Goal: Information Seeking & Learning: Learn about a topic

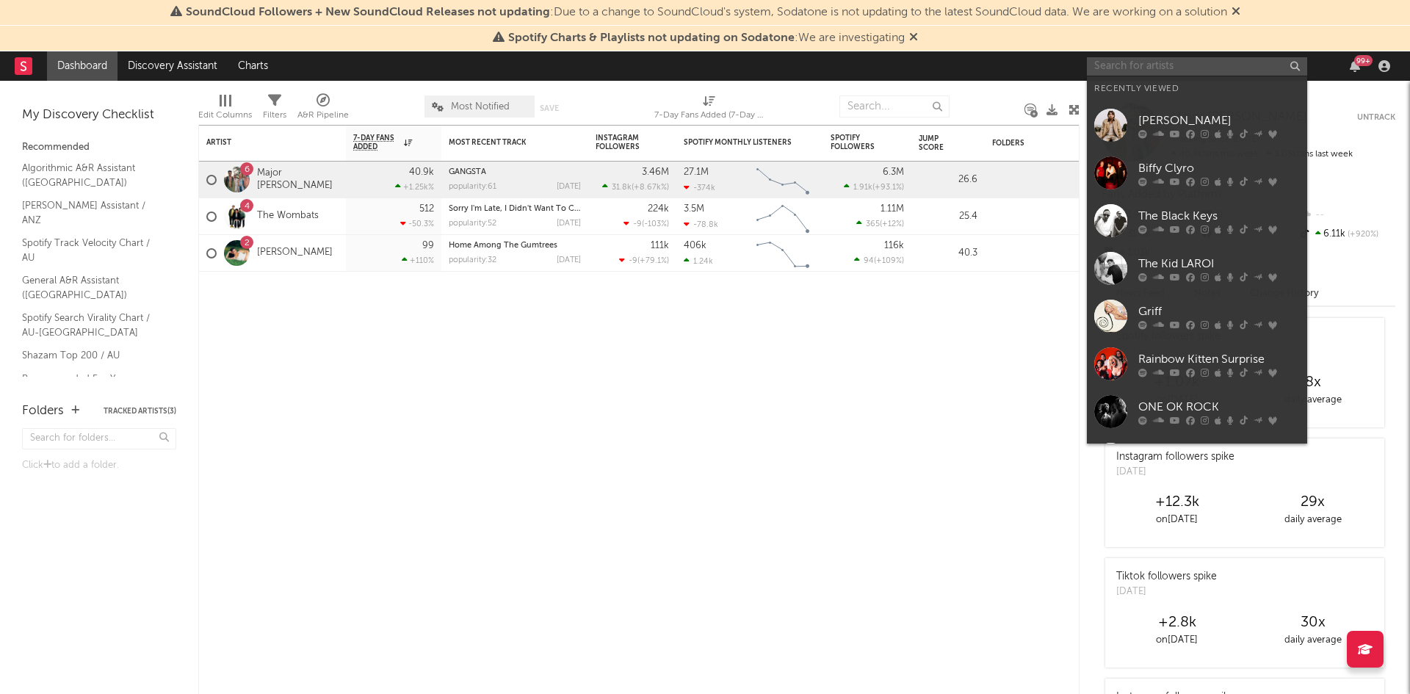
click at [1112, 62] on input "text" at bounding box center [1197, 66] width 220 height 18
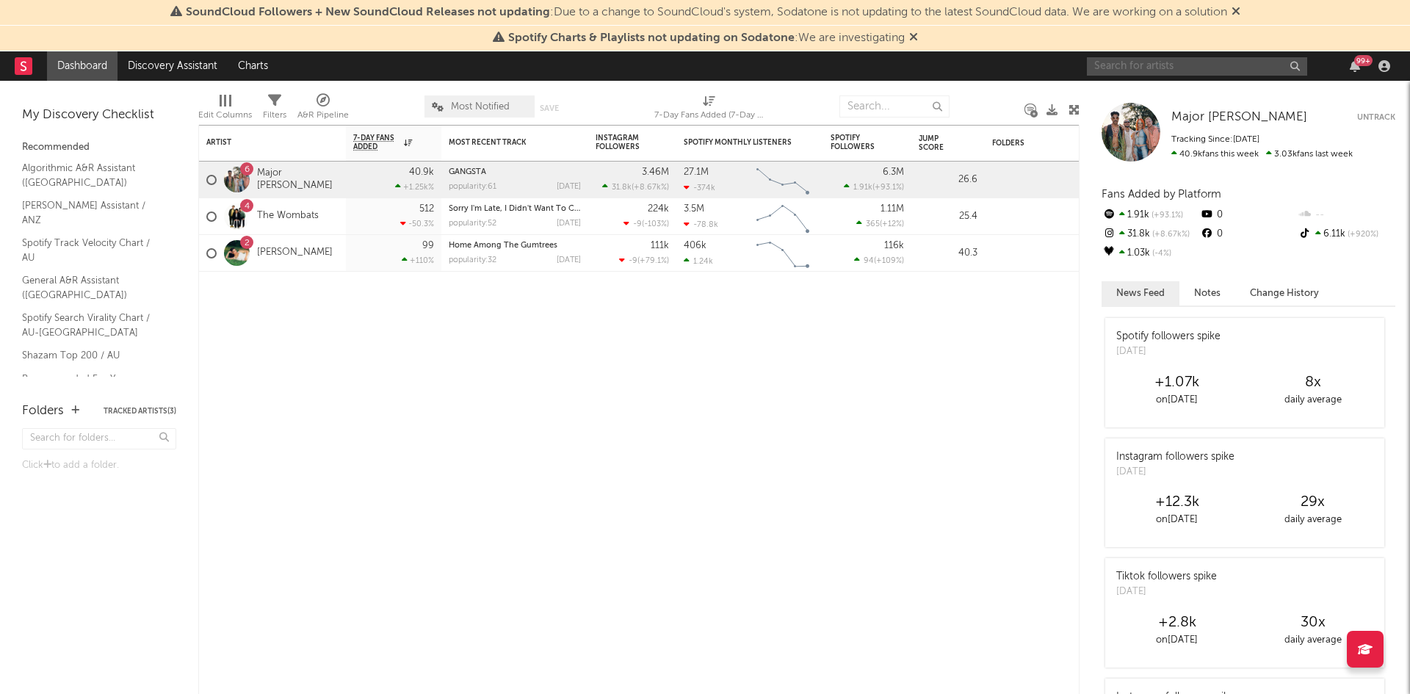
click at [1184, 64] on input "text" at bounding box center [1197, 66] width 220 height 18
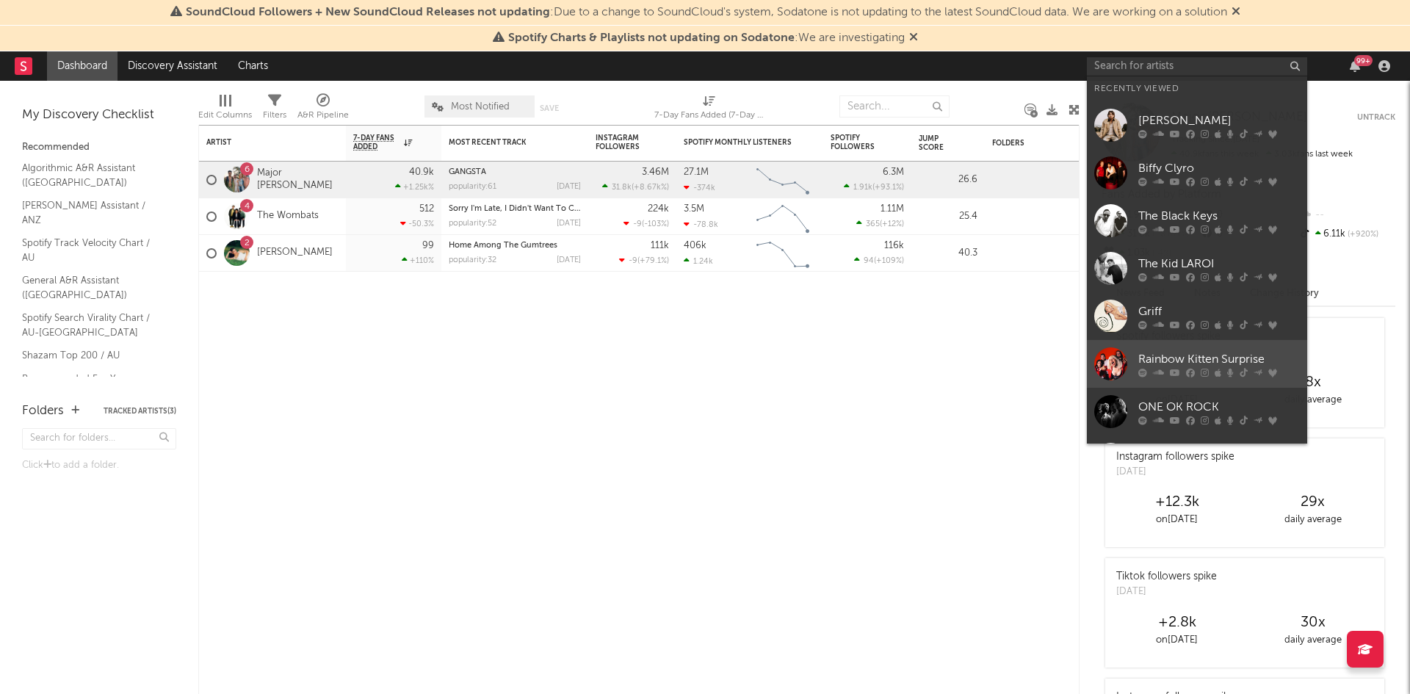
click at [1215, 354] on div "Rainbow Kitten Surprise" at bounding box center [1219, 359] width 162 height 18
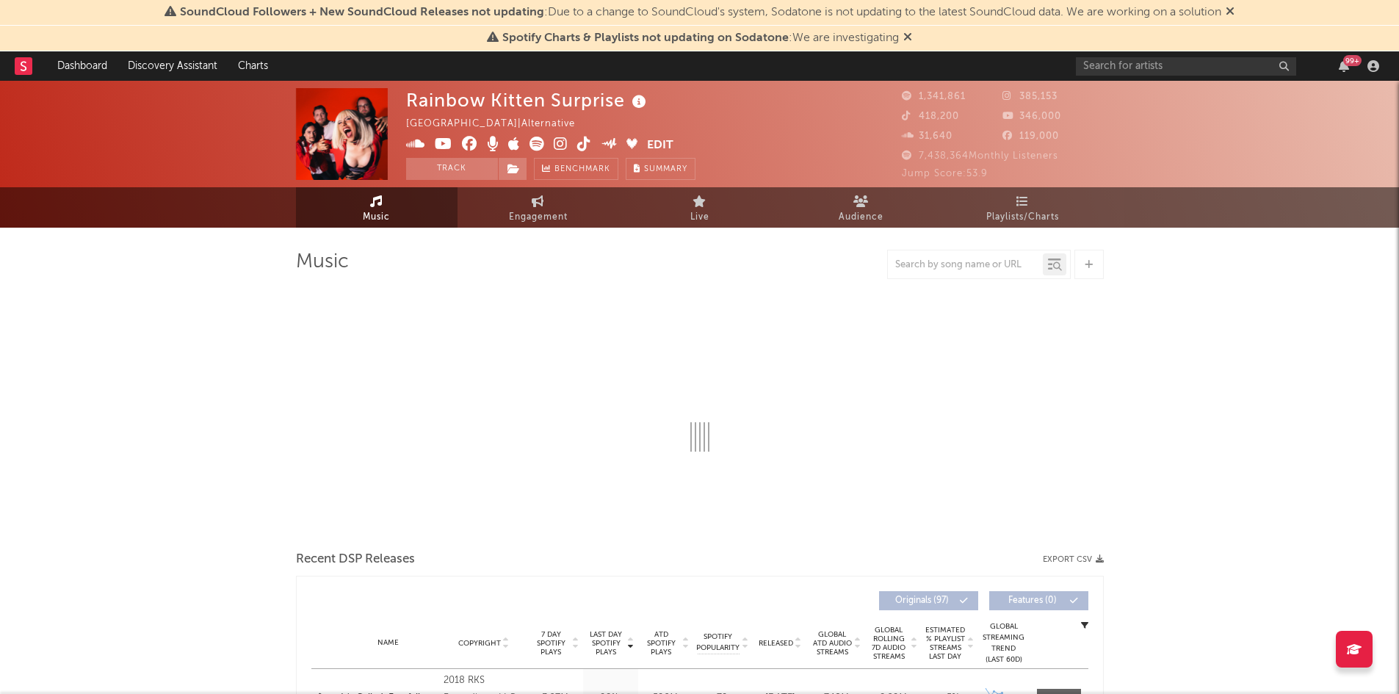
select select "6m"
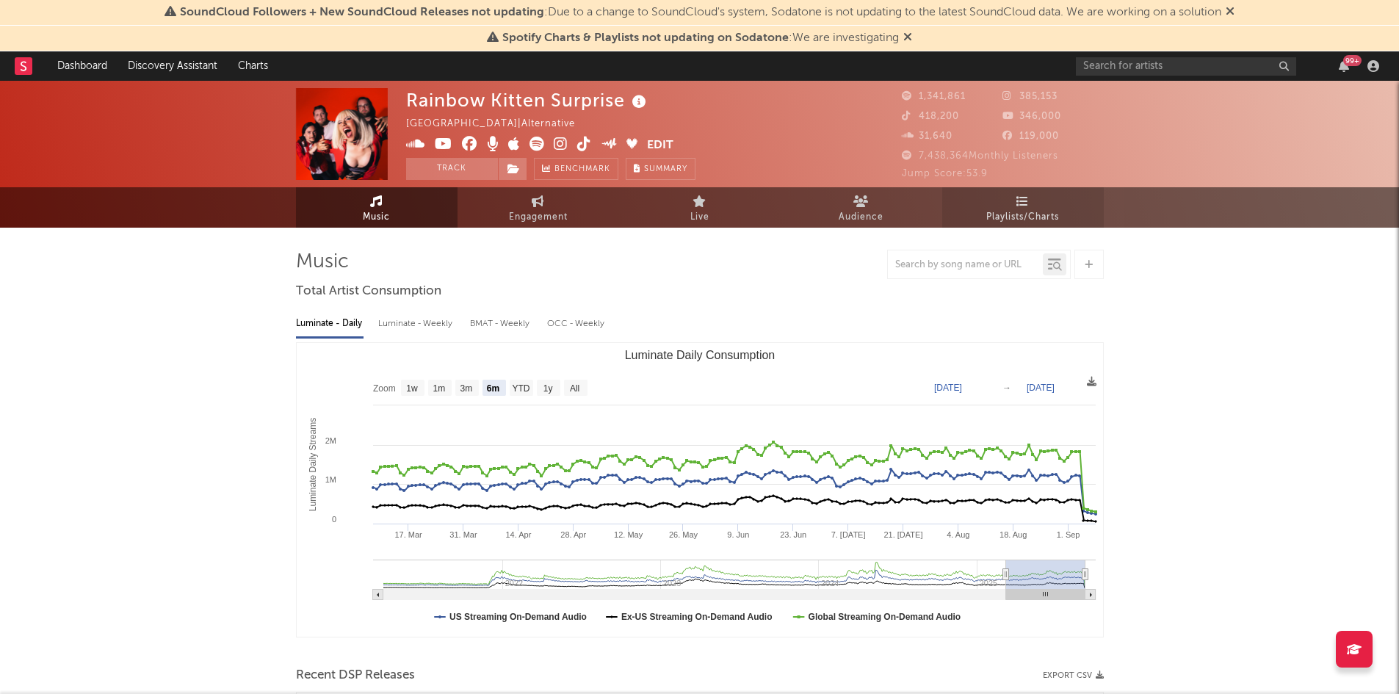
click at [1014, 210] on span "Playlists/Charts" at bounding box center [1022, 218] width 73 height 18
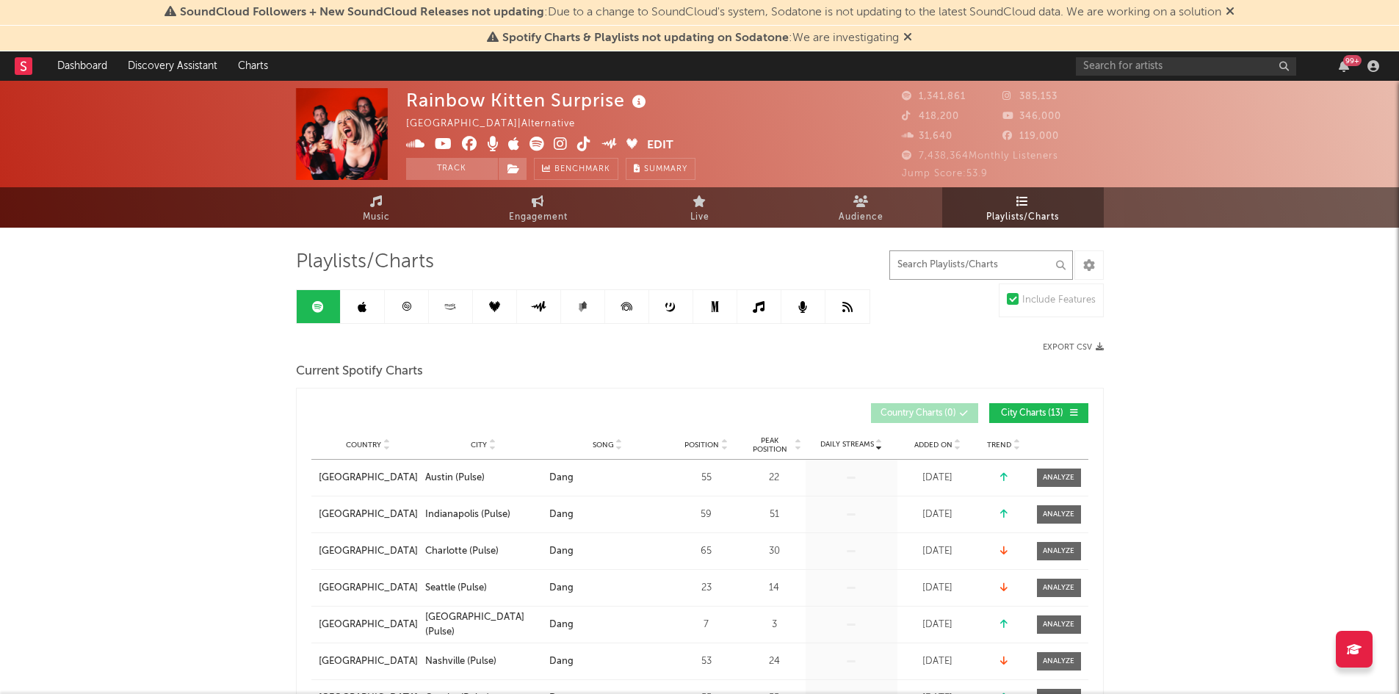
click at [984, 272] on input "text" at bounding box center [981, 264] width 184 height 29
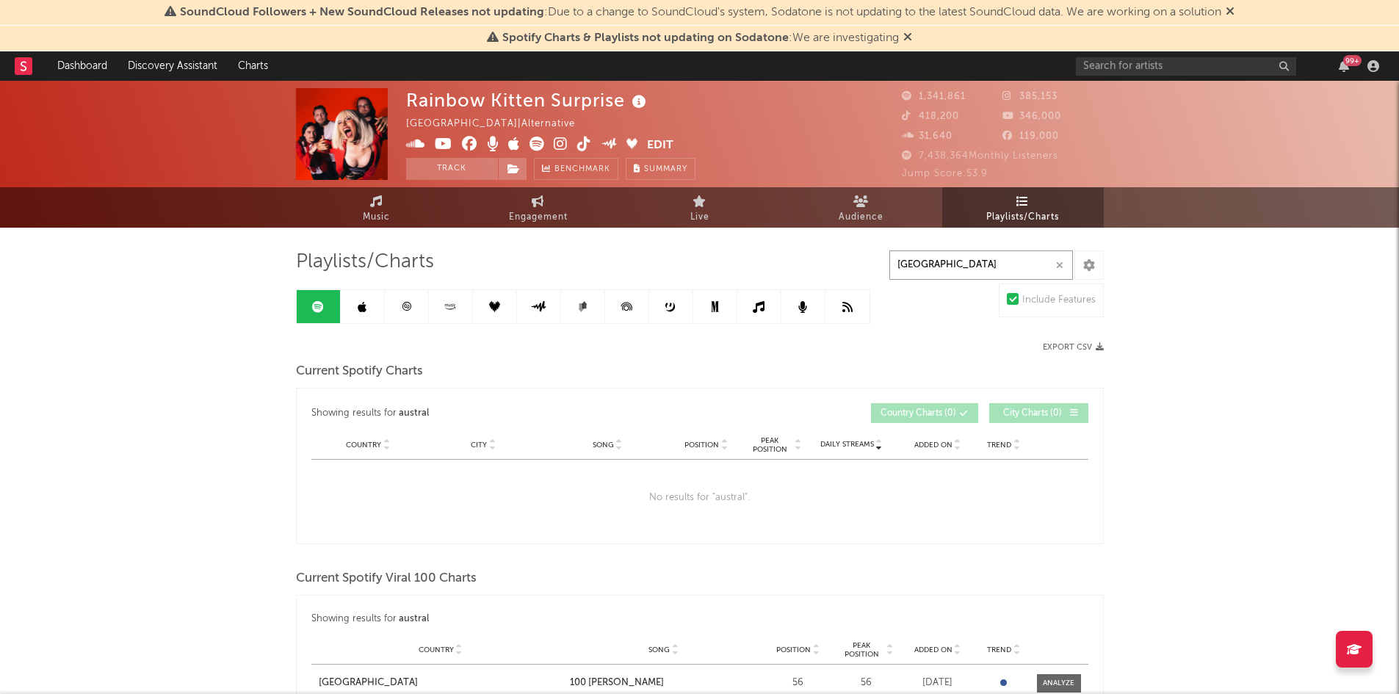
type input "[GEOGRAPHIC_DATA]"
drag, startPoint x: 353, startPoint y: 212, endPoint x: 488, endPoint y: 214, distance: 135.9
click at [353, 212] on link "Music" at bounding box center [377, 207] width 162 height 40
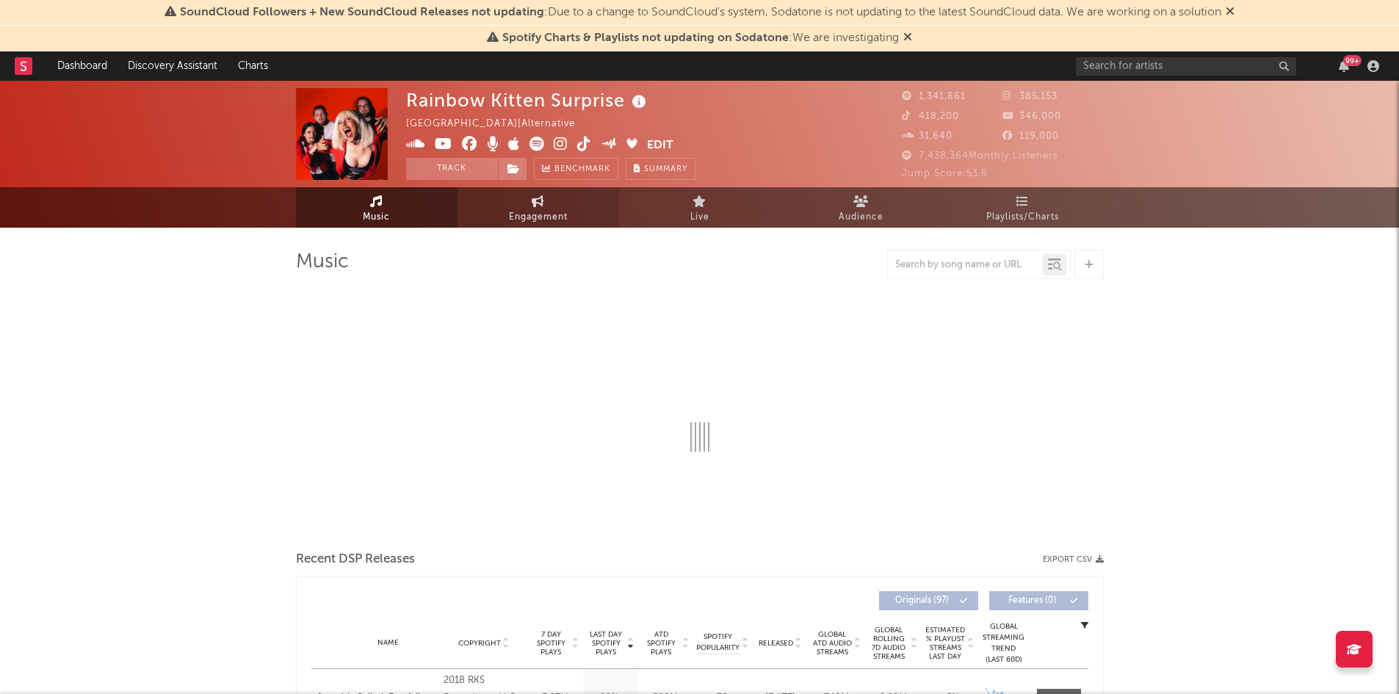
select select "6m"
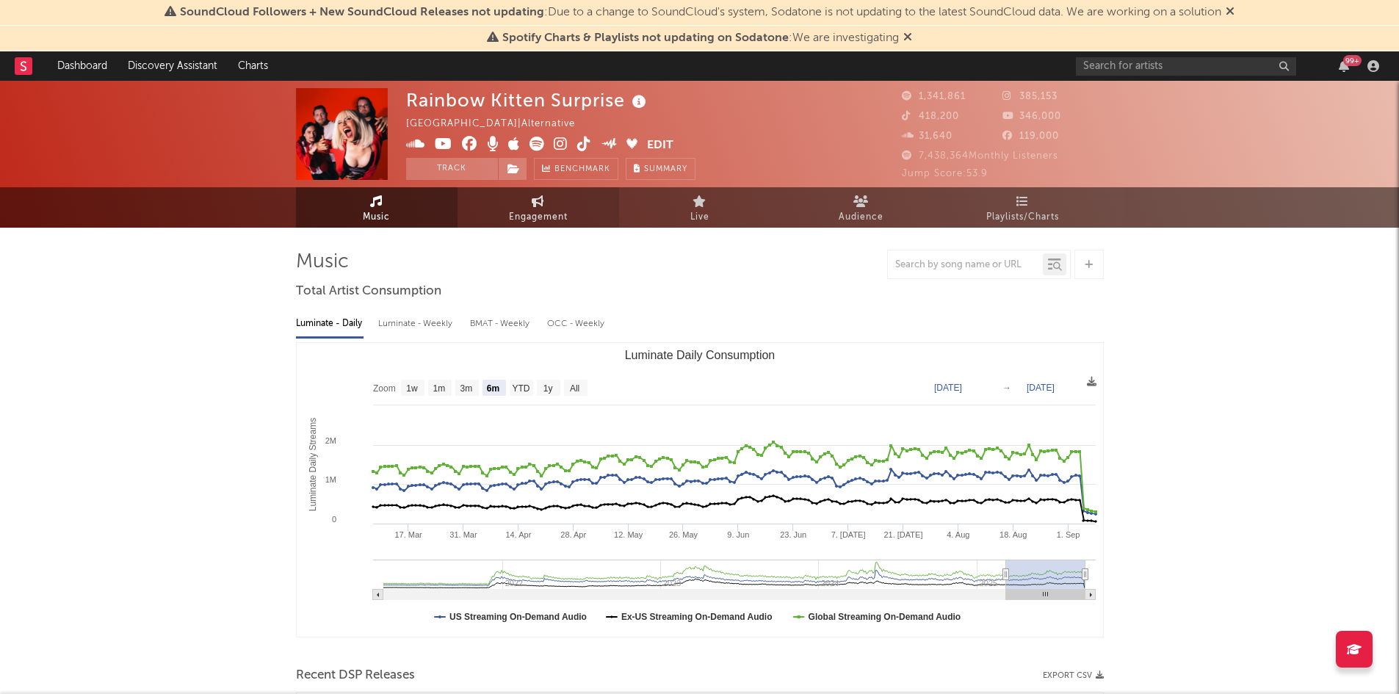
click at [505, 214] on link "Engagement" at bounding box center [539, 207] width 162 height 40
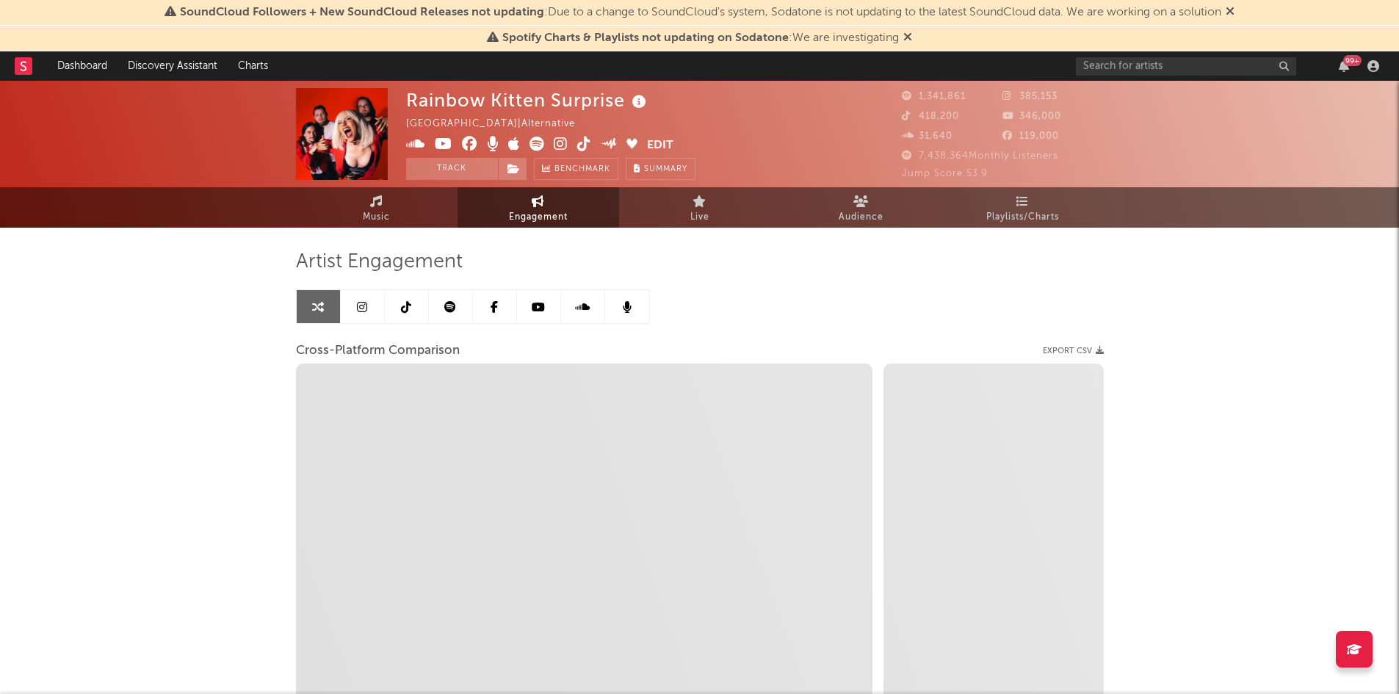
select select "1w"
select select "1m"
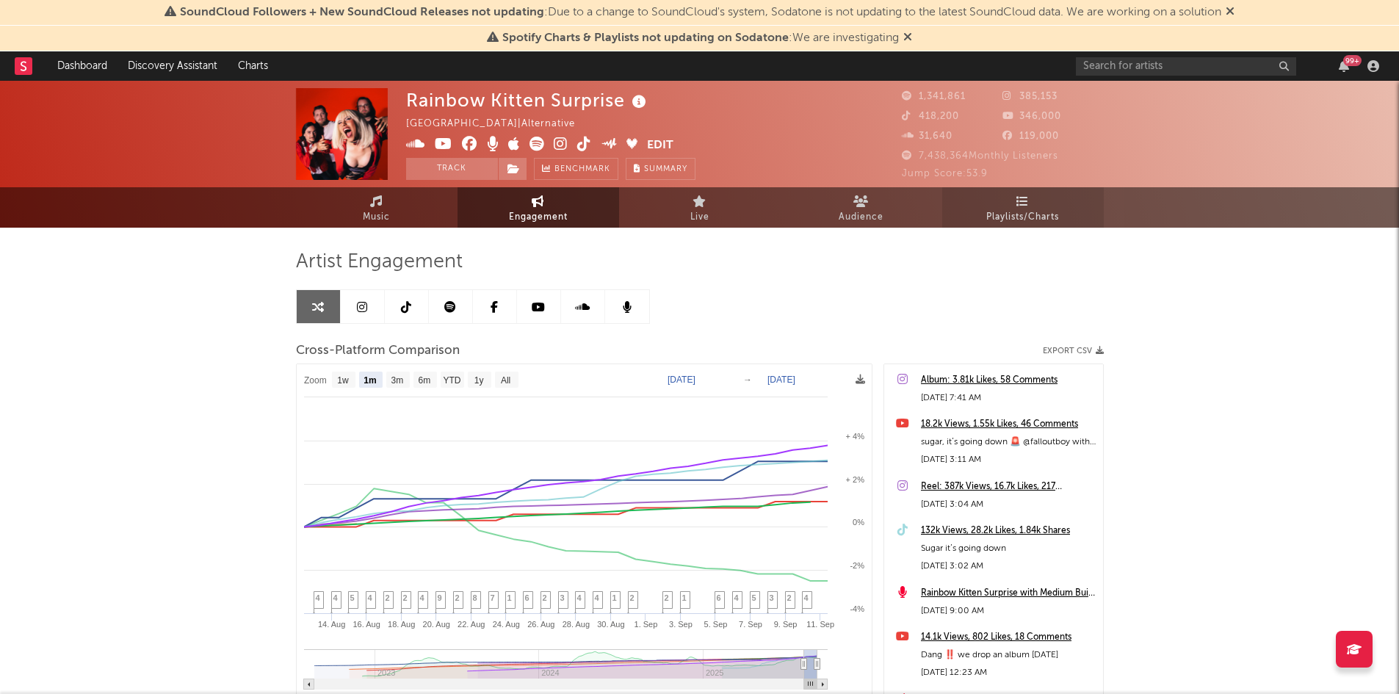
click at [1038, 217] on span "Playlists/Charts" at bounding box center [1022, 218] width 73 height 18
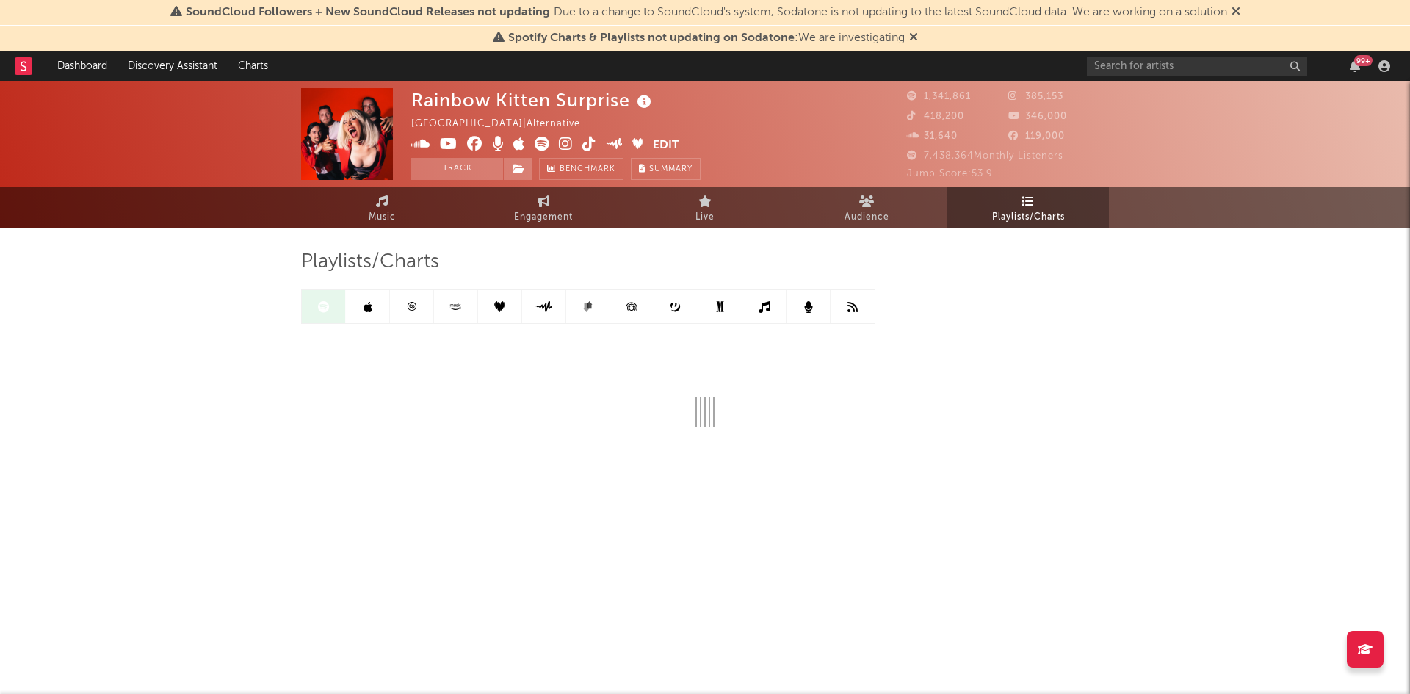
click at [420, 308] on link at bounding box center [412, 306] width 44 height 33
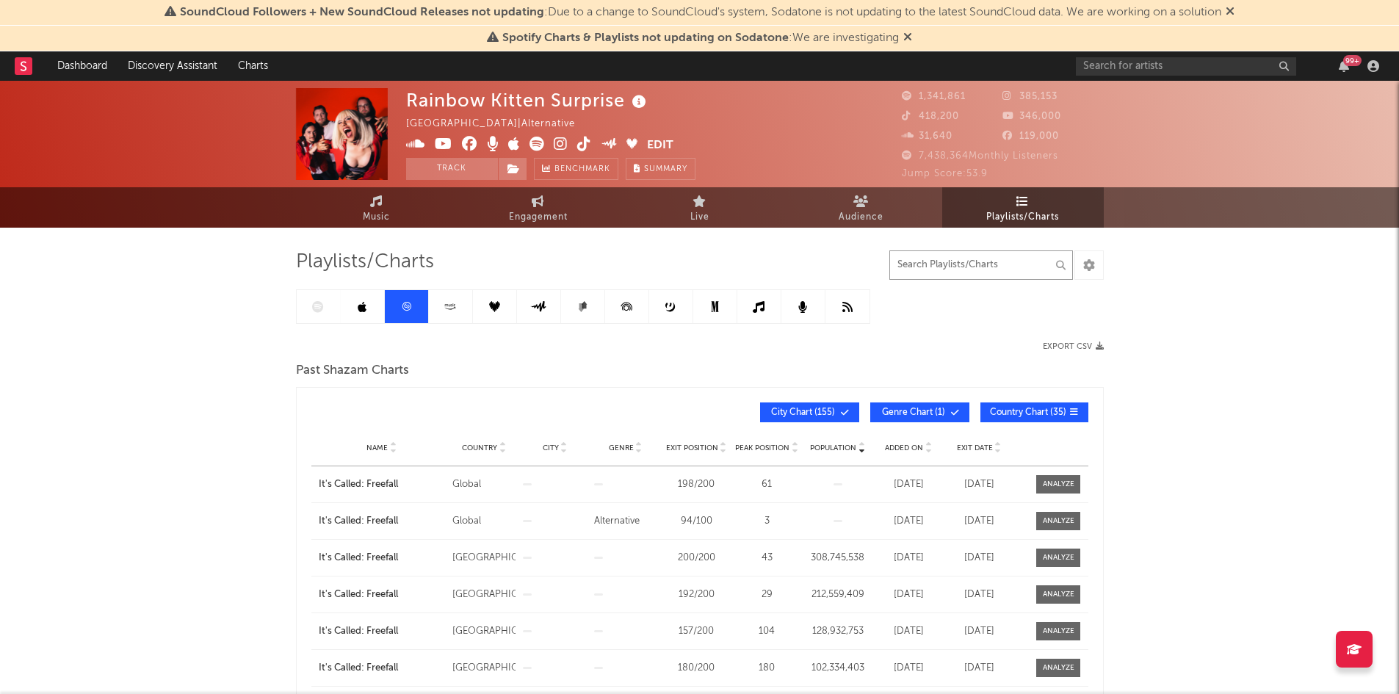
click at [950, 268] on input "text" at bounding box center [981, 264] width 184 height 29
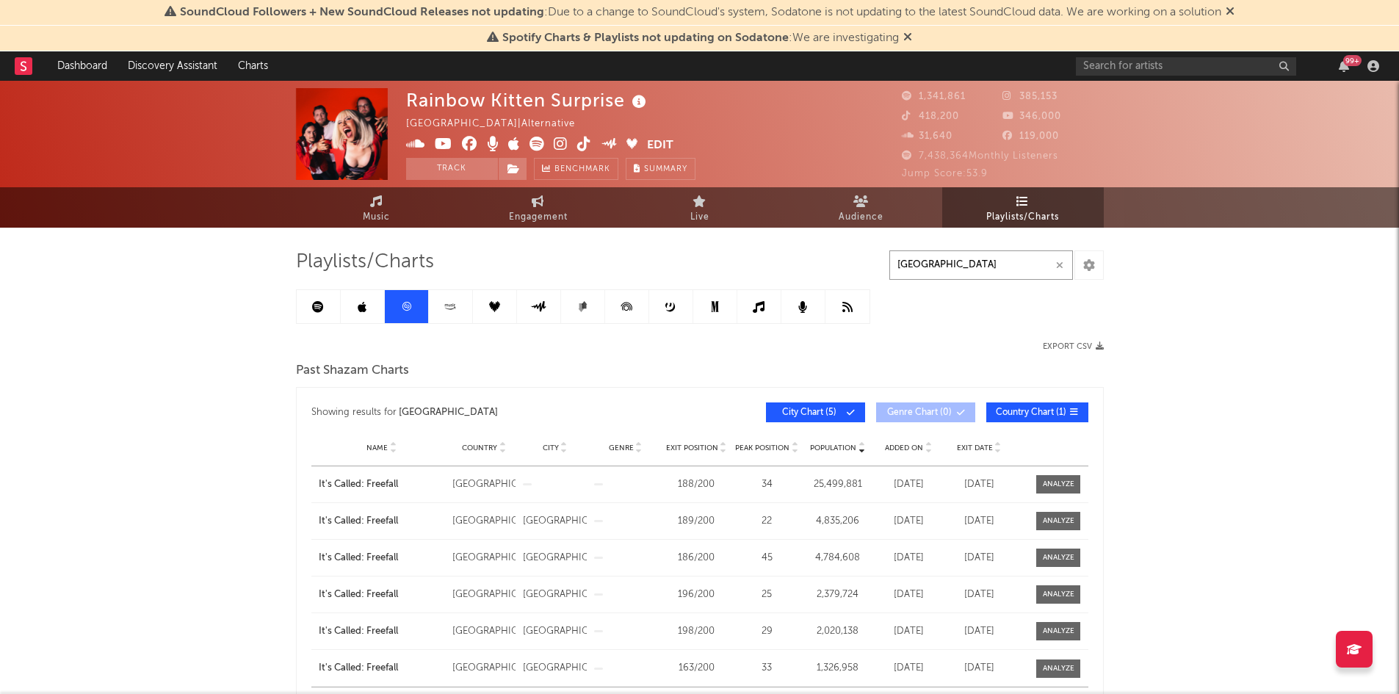
type input "[GEOGRAPHIC_DATA]"
click at [690, 210] on span "Live" at bounding box center [699, 218] width 19 height 18
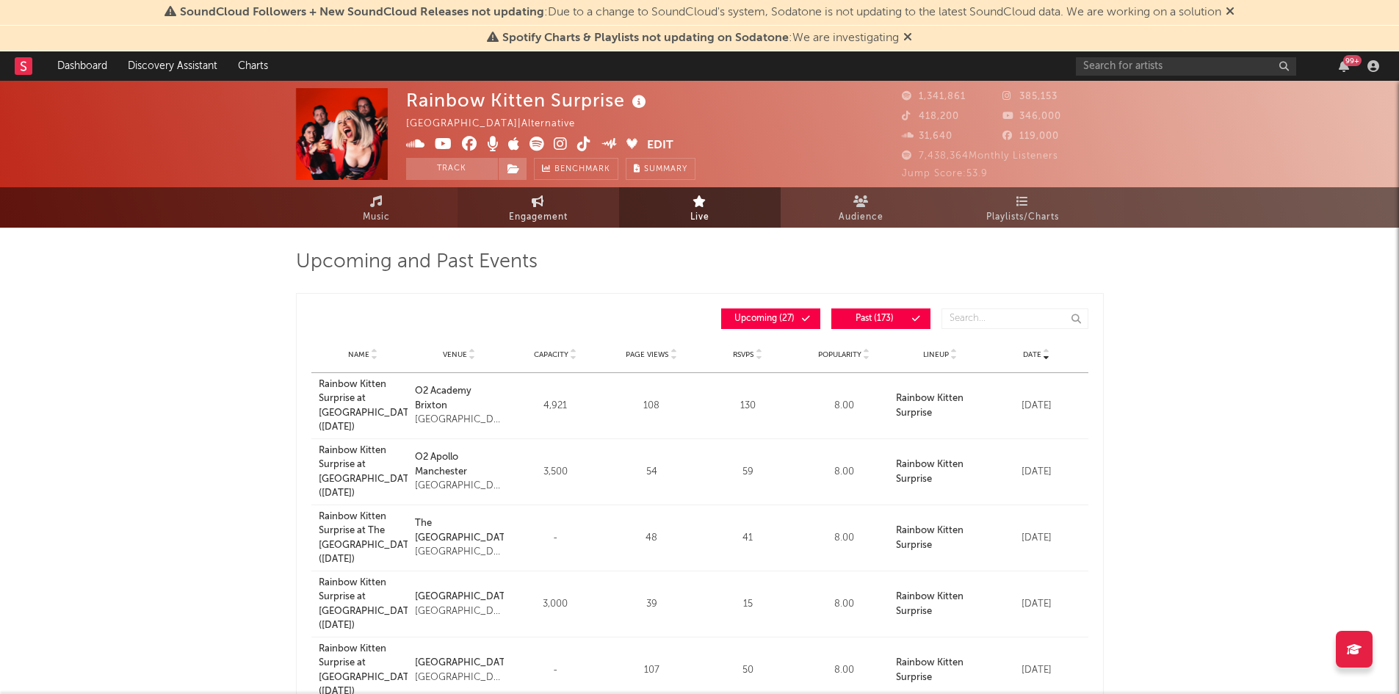
click at [597, 218] on link "Engagement" at bounding box center [539, 207] width 162 height 40
select select "1w"
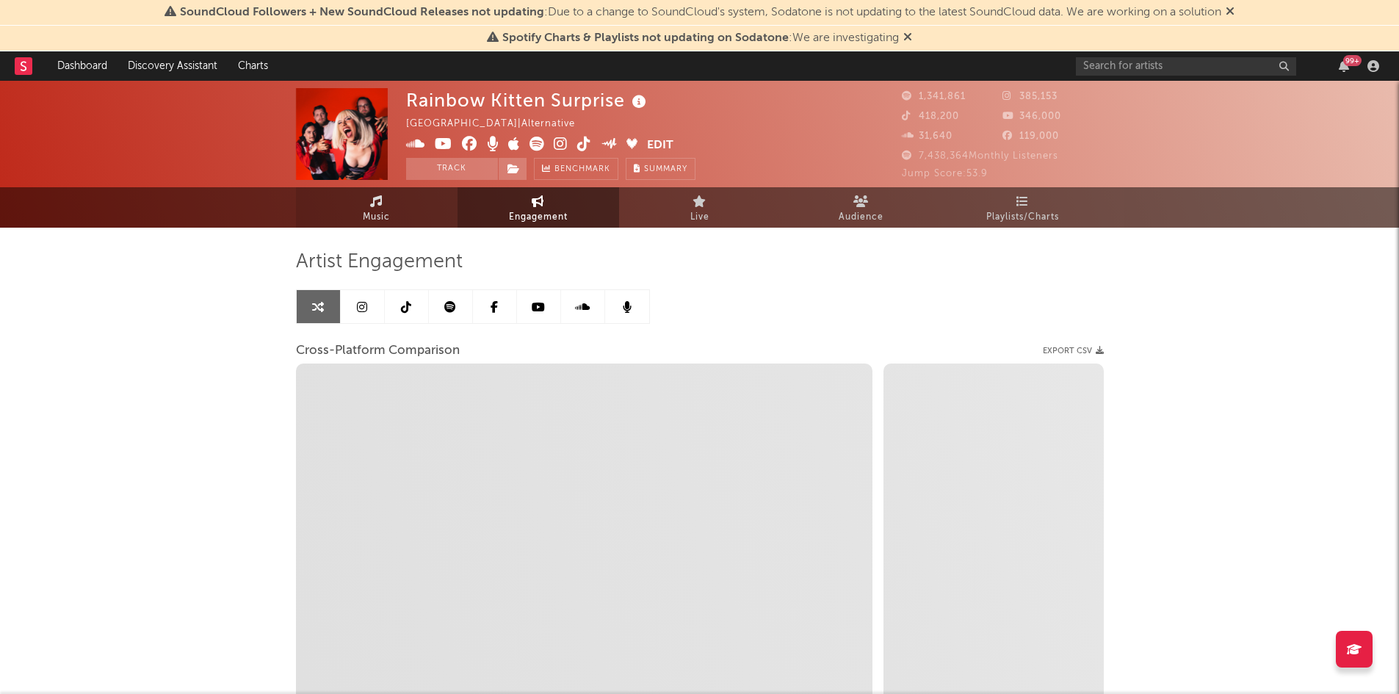
click at [359, 218] on link "Music" at bounding box center [377, 207] width 162 height 40
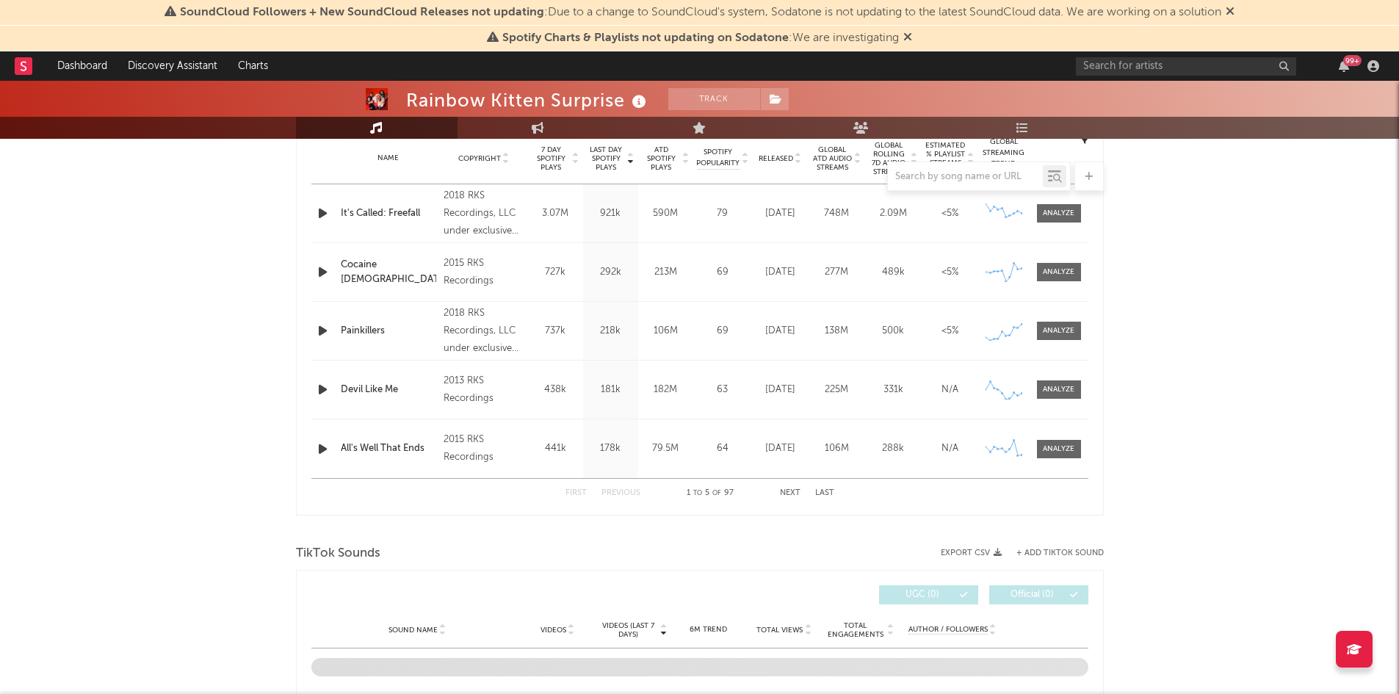
scroll to position [514, 0]
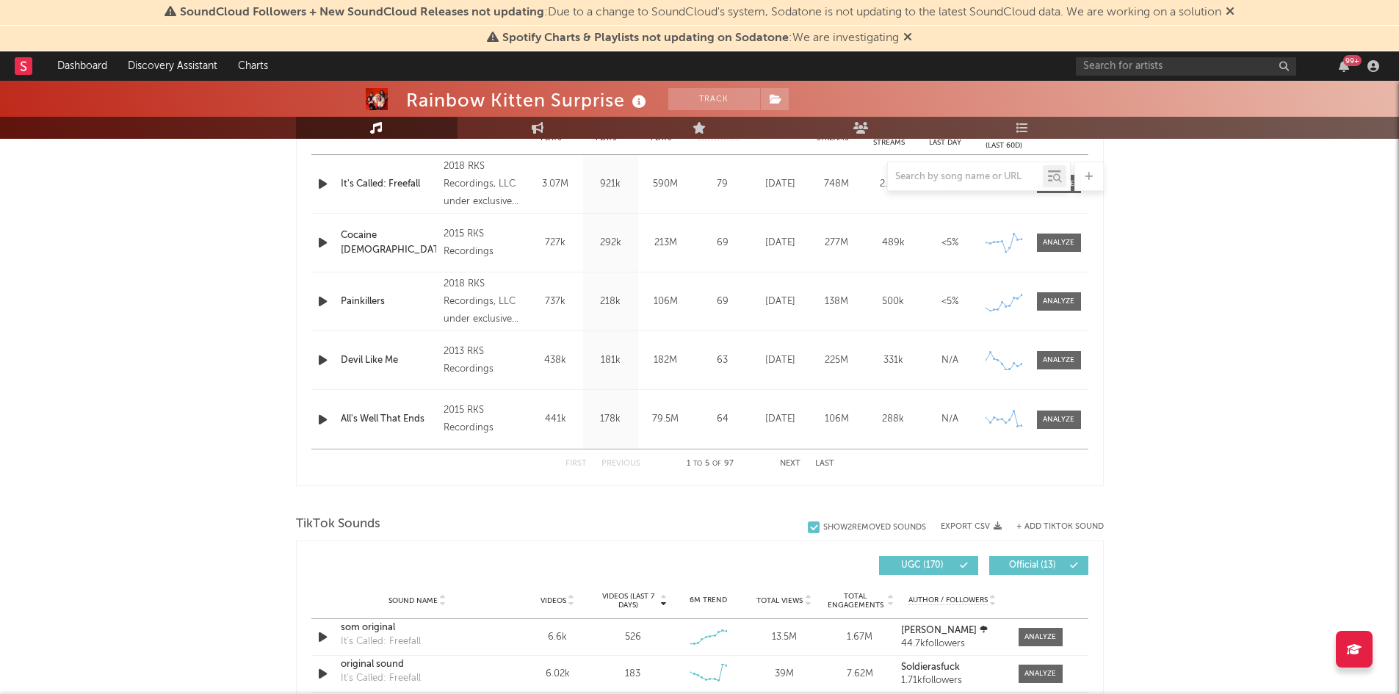
select select "6m"
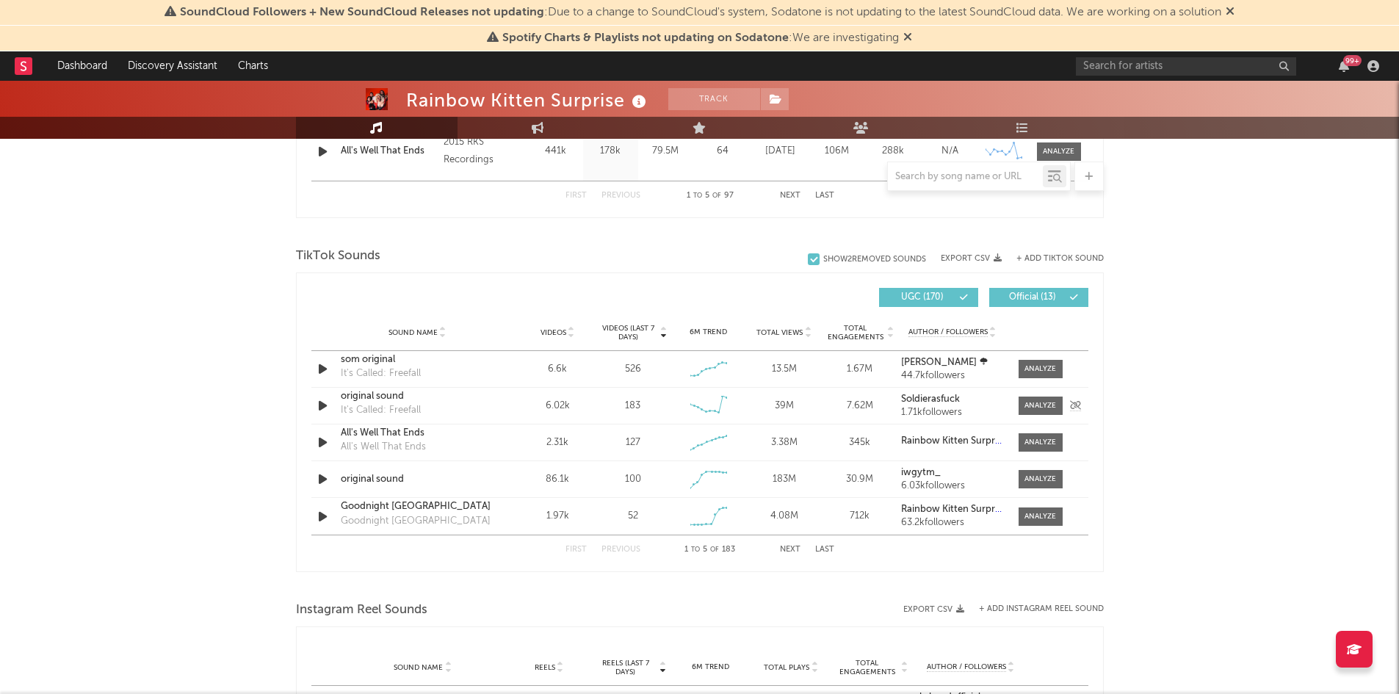
scroll to position [924, 0]
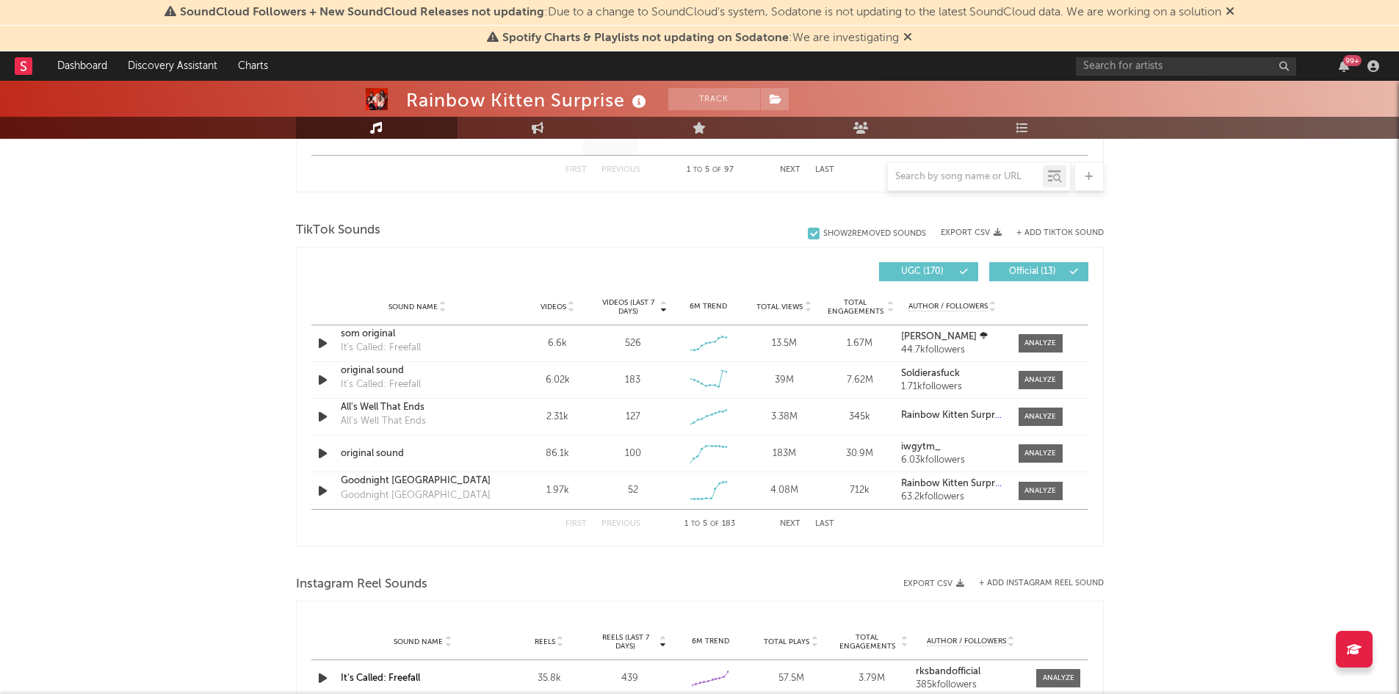
click at [790, 524] on button "Next" at bounding box center [790, 524] width 21 height 8
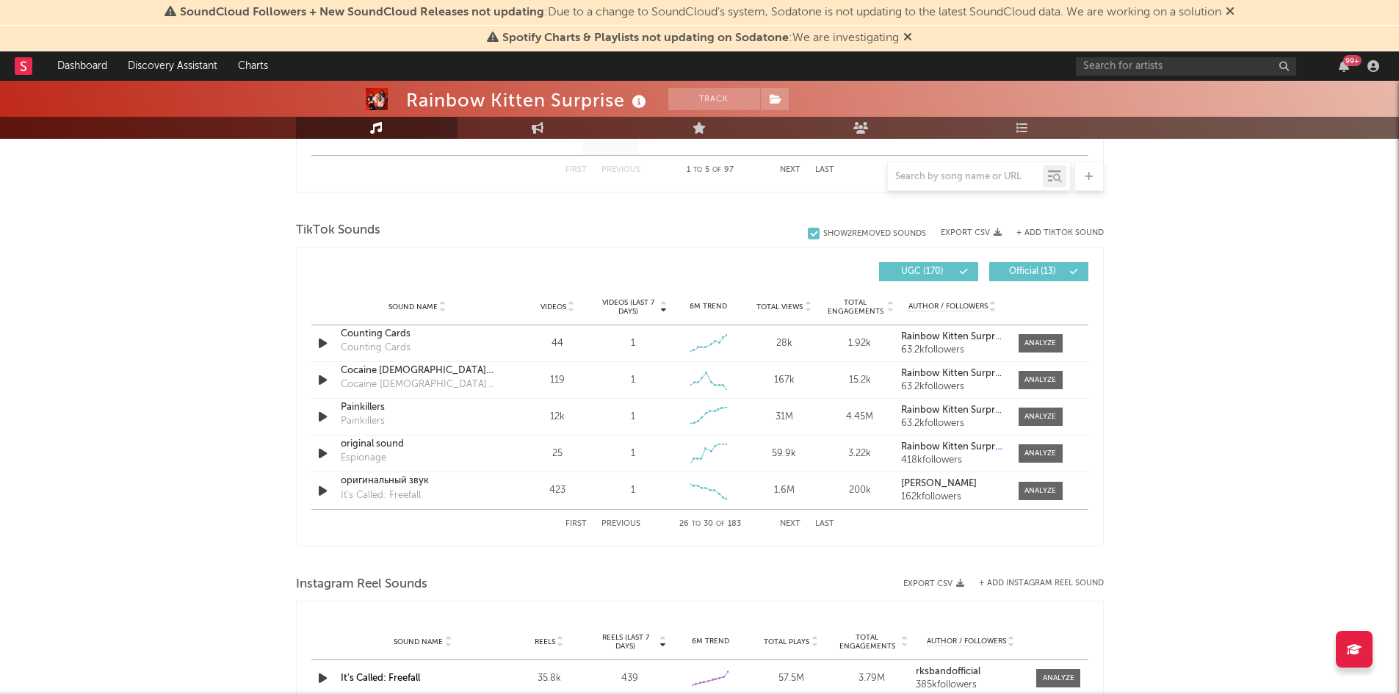
click at [790, 524] on button "Next" at bounding box center [790, 524] width 21 height 8
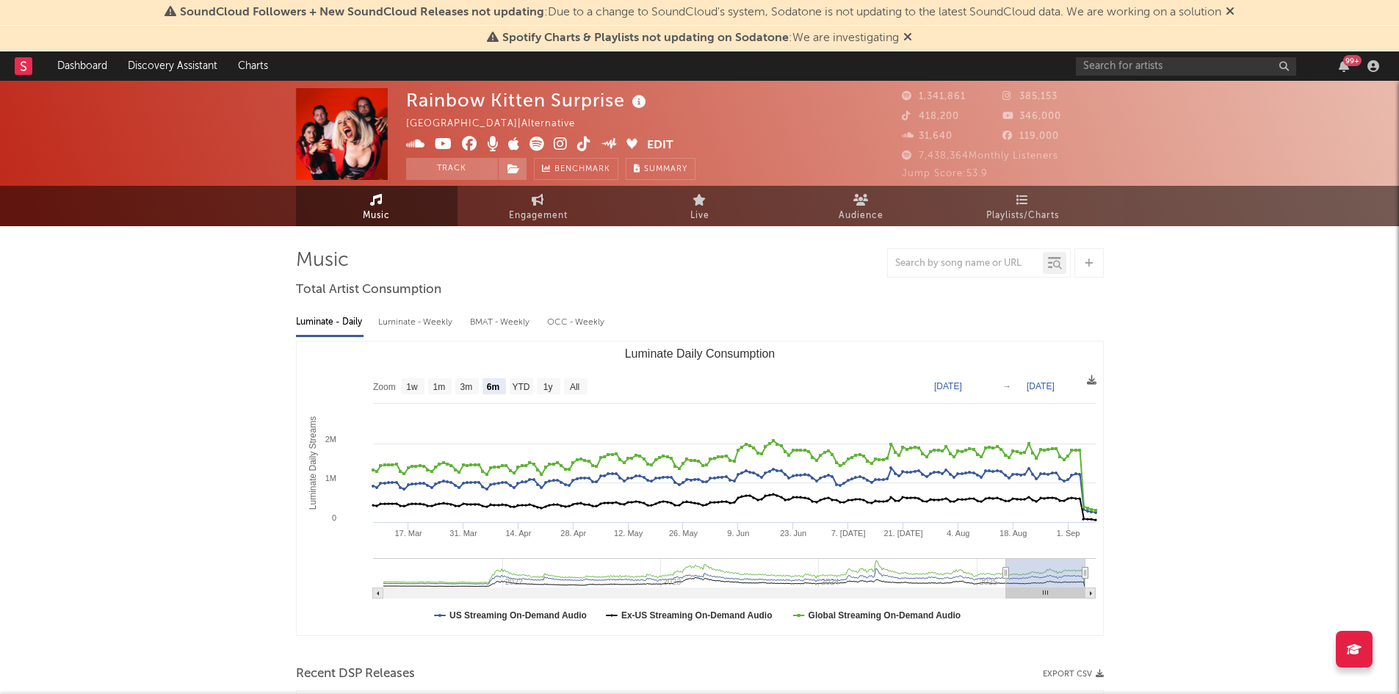
scroll to position [0, 0]
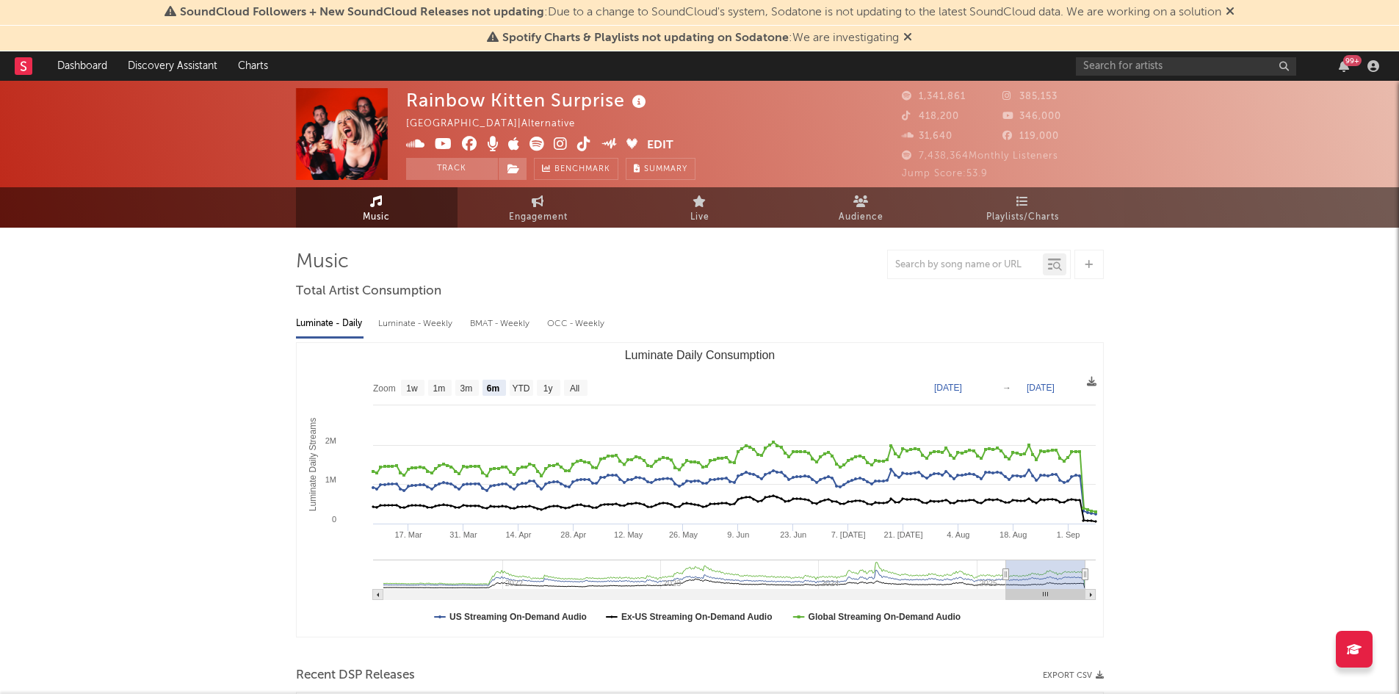
click at [515, 226] on link "Engagement" at bounding box center [539, 207] width 162 height 40
select select "1m"
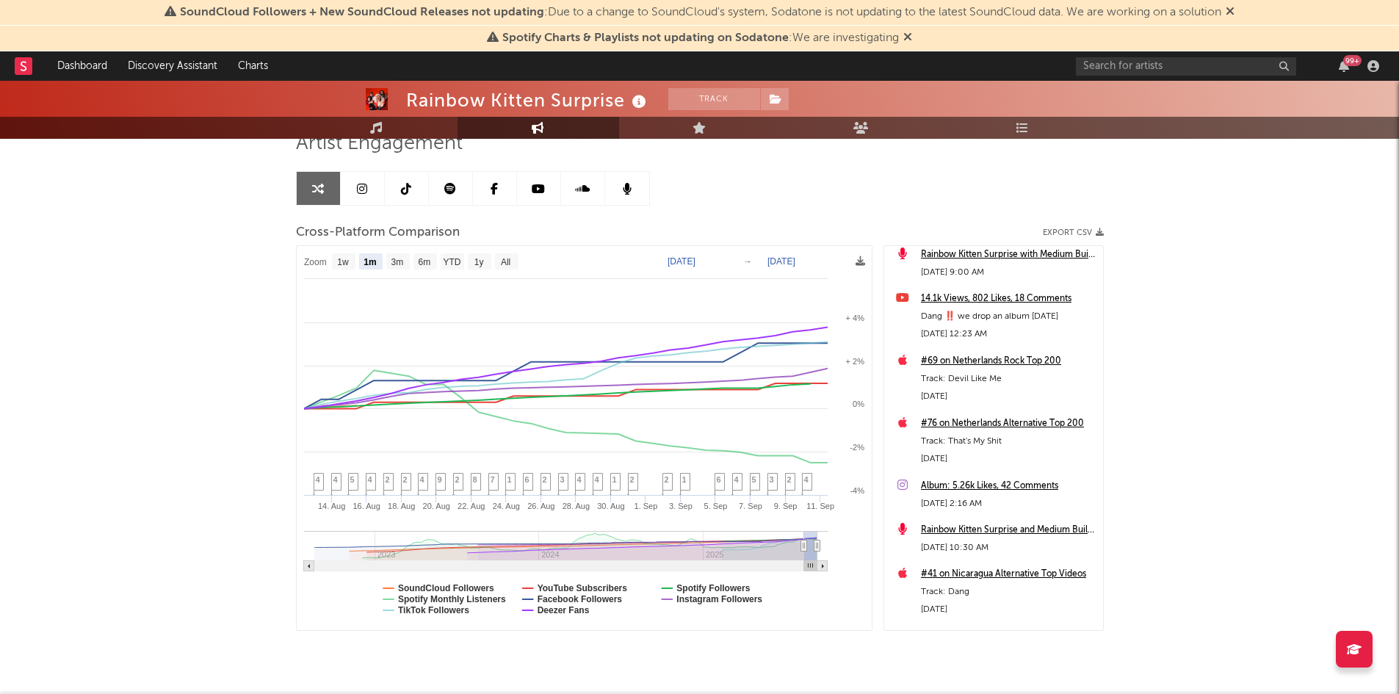
scroll to position [158, 0]
